Goal: Task Accomplishment & Management: Use online tool/utility

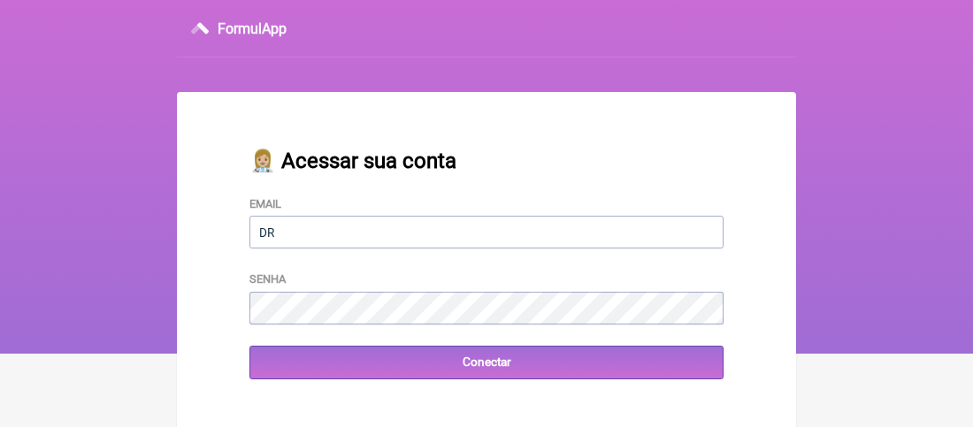
type input "[EMAIL_ADDRESS][DOMAIN_NAME]"
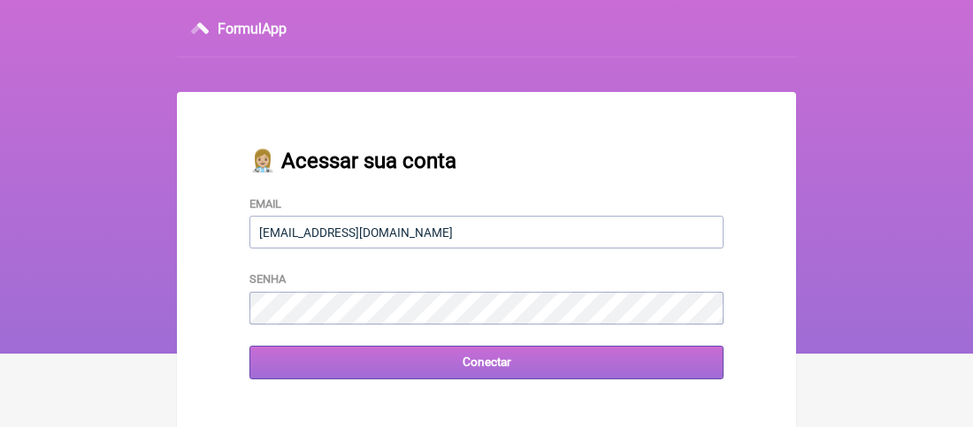
click at [292, 370] on input "Conectar" at bounding box center [486, 362] width 474 height 33
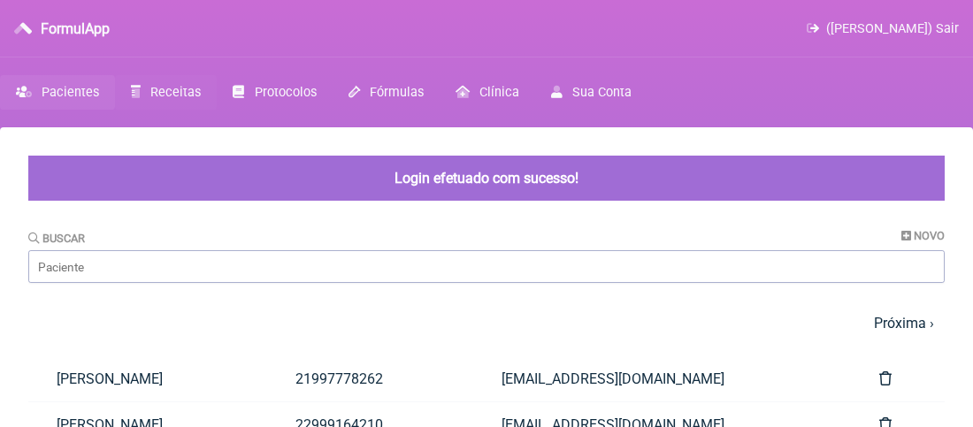
click at [185, 87] on span "Receitas" at bounding box center [175, 92] width 50 height 15
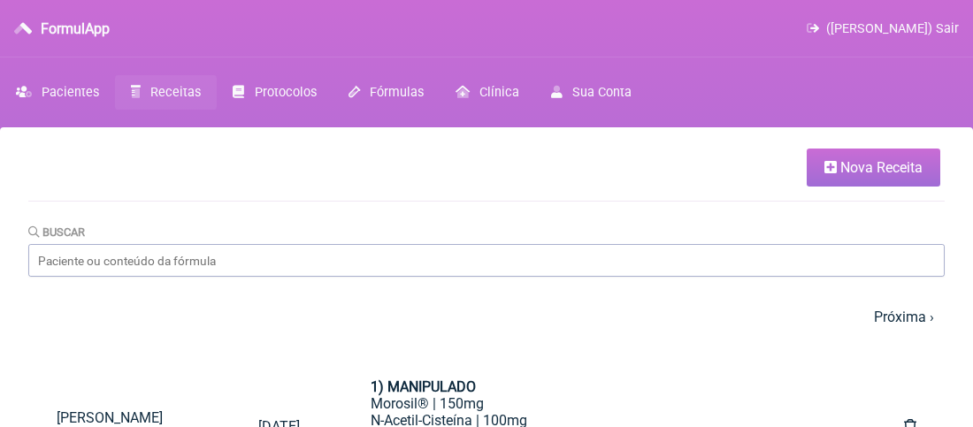
click at [889, 172] on span "Nova Receita" at bounding box center [881, 167] width 82 height 17
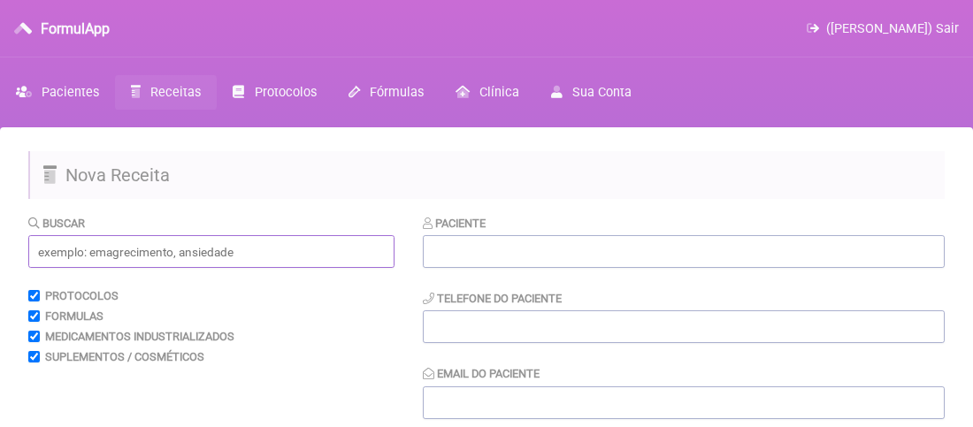
click at [88, 249] on input "text" at bounding box center [211, 251] width 366 height 33
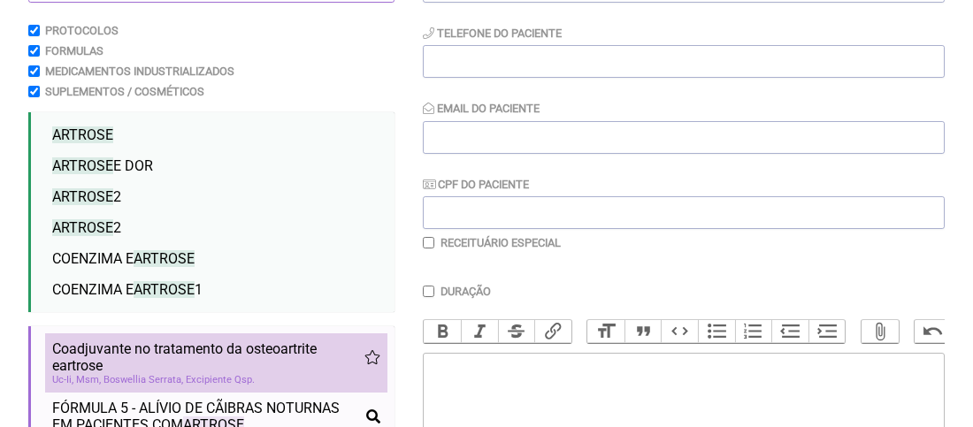
scroll to position [354, 0]
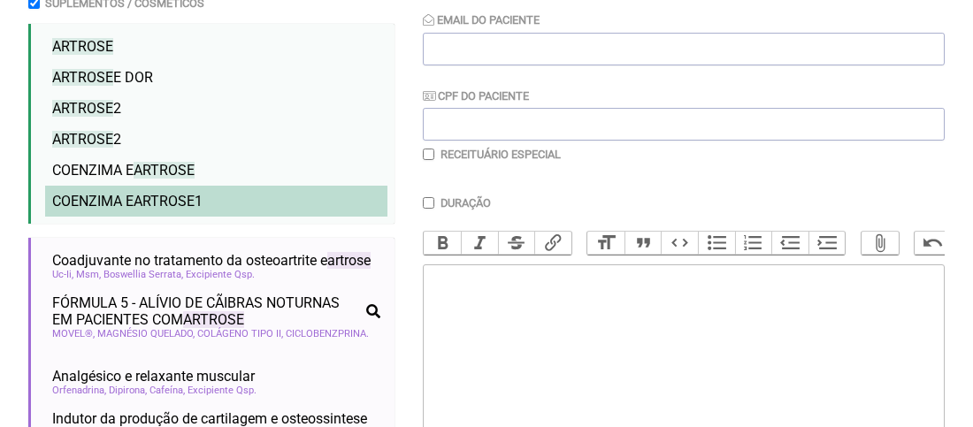
type input "artrose"
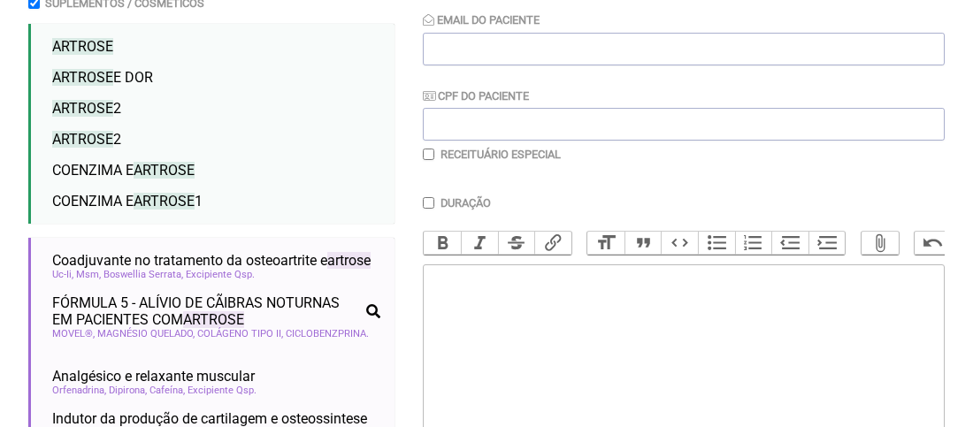
drag, startPoint x: 133, startPoint y: 206, endPoint x: 409, endPoint y: 286, distance: 288.2
click at [147, 221] on ul "ARTROSE ARTROSE E DOR ARTROSE 2 ARTROSE 2 COENZIMA E ARTROSE COENZIMA E ARTROSE…" at bounding box center [211, 124] width 366 height 200
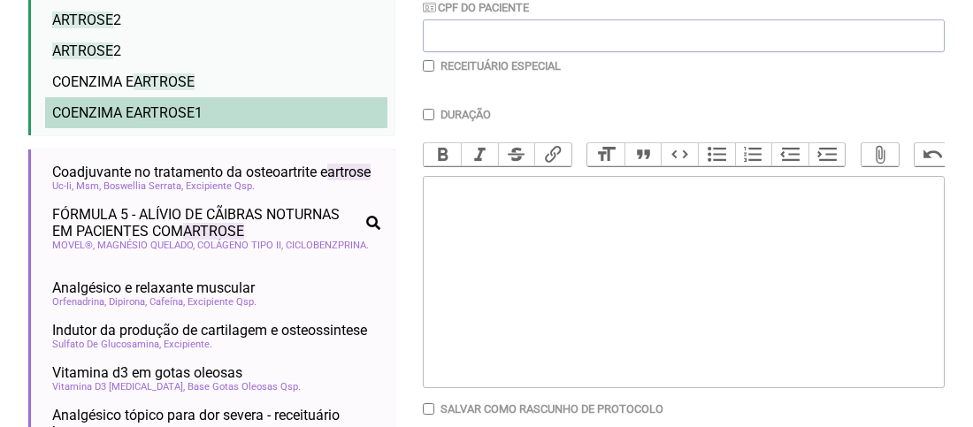
click at [156, 117] on span "ARTROSE" at bounding box center [164, 112] width 61 height 17
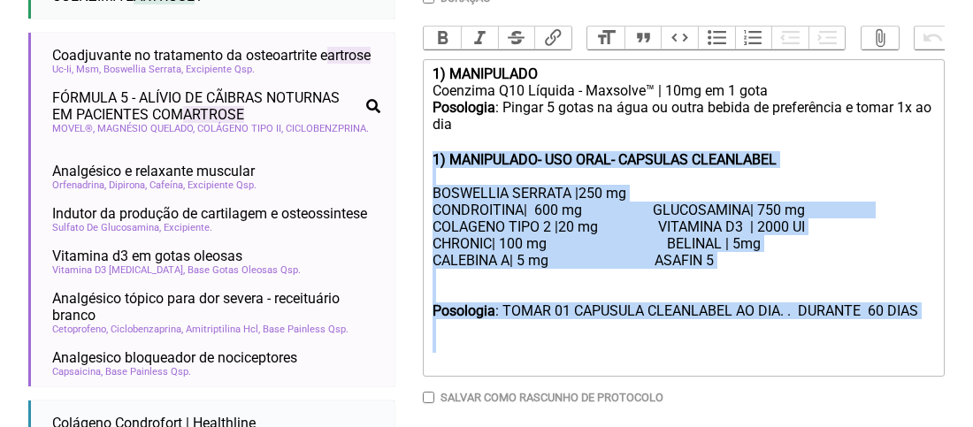
scroll to position [649, 0]
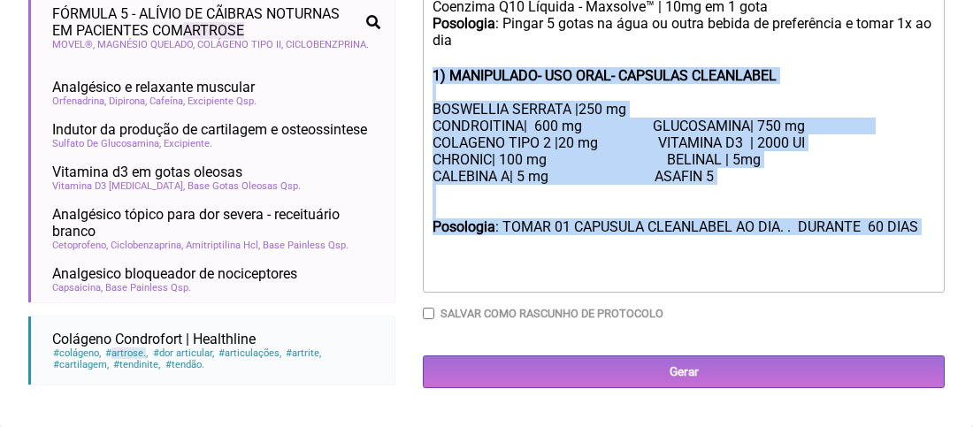
drag, startPoint x: 431, startPoint y: 289, endPoint x: 462, endPoint y: 263, distance: 39.5
click at [456, 262] on trix-editor "1) MANIPULADO Coenzima Q10 Líquida - Maxsolve™ | 10mg em 1 gota Posologia : Pin…" at bounding box center [684, 133] width 522 height 317
type trix-editor "<lor><ipsumd>0) SITAMETCON</adipis></eli><sed>Doeiusmo T53 Incidid - Utlabore™ …"
copy trix-editor "1) MANIPULADO- USO ORAL- CAPSULAS CLEANLABEL BOSWELLIA SERRATA |250 mg CONDROIT…"
